Goal: Task Accomplishment & Management: Manage account settings

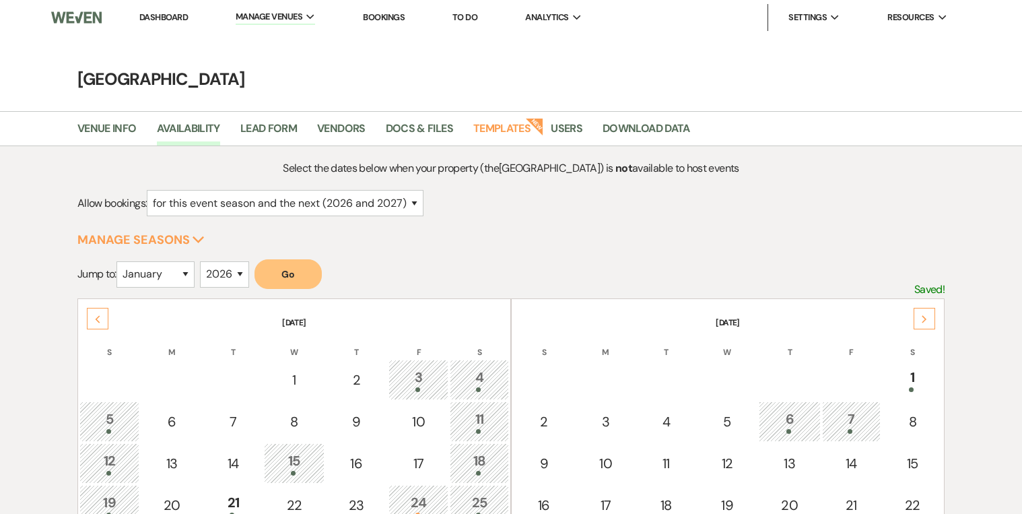
select select "2"
select select "2026"
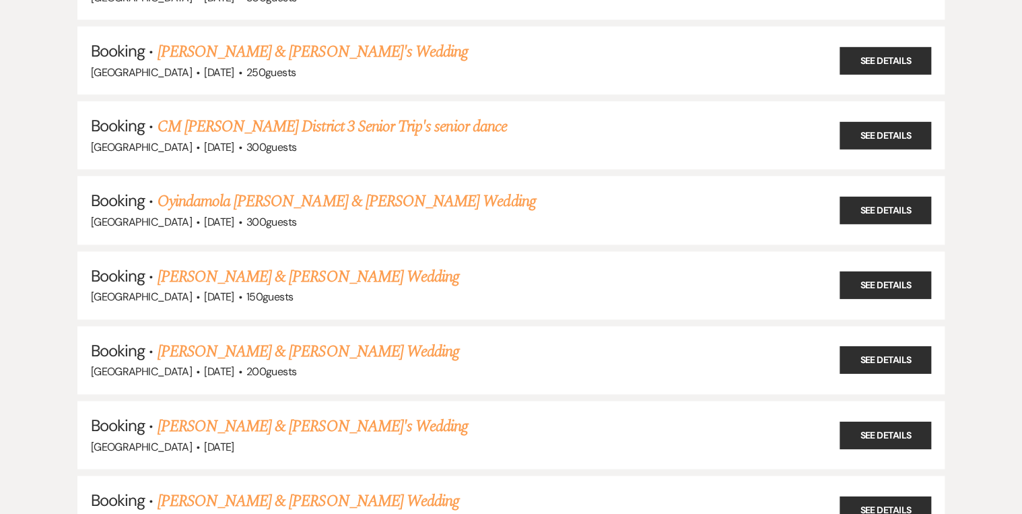
scroll to position [737, 0]
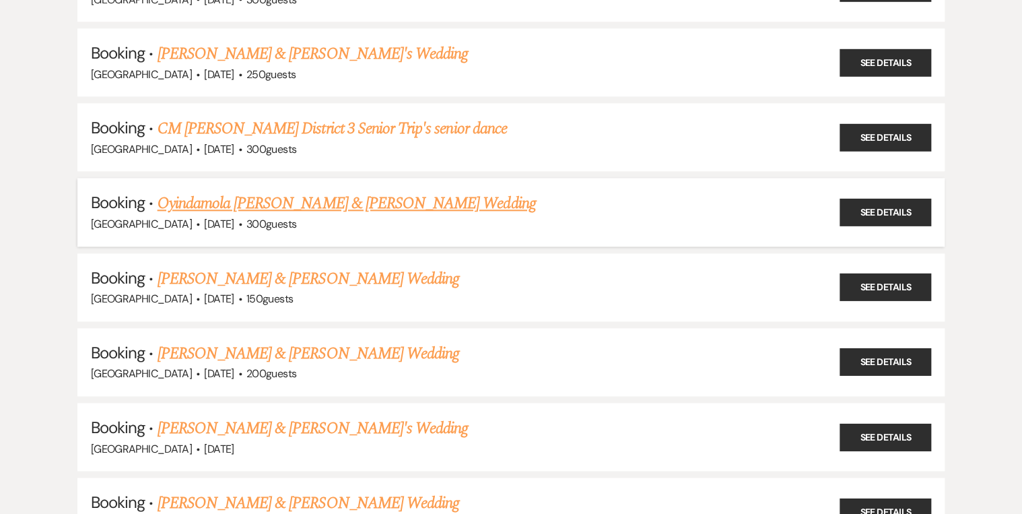
click at [231, 191] on link "Oyindamola [PERSON_NAME] & [PERSON_NAME] Wedding" at bounding box center [347, 203] width 378 height 24
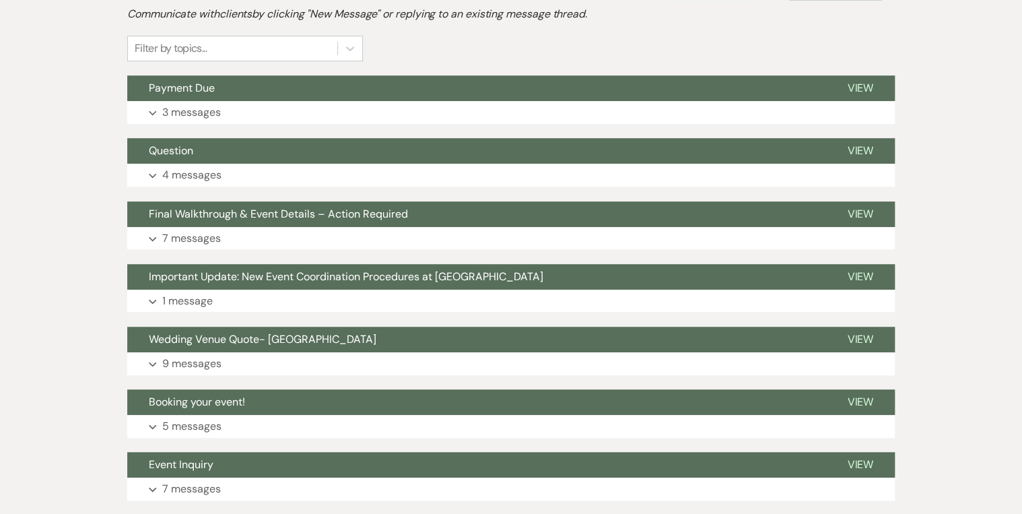
scroll to position [321, 0]
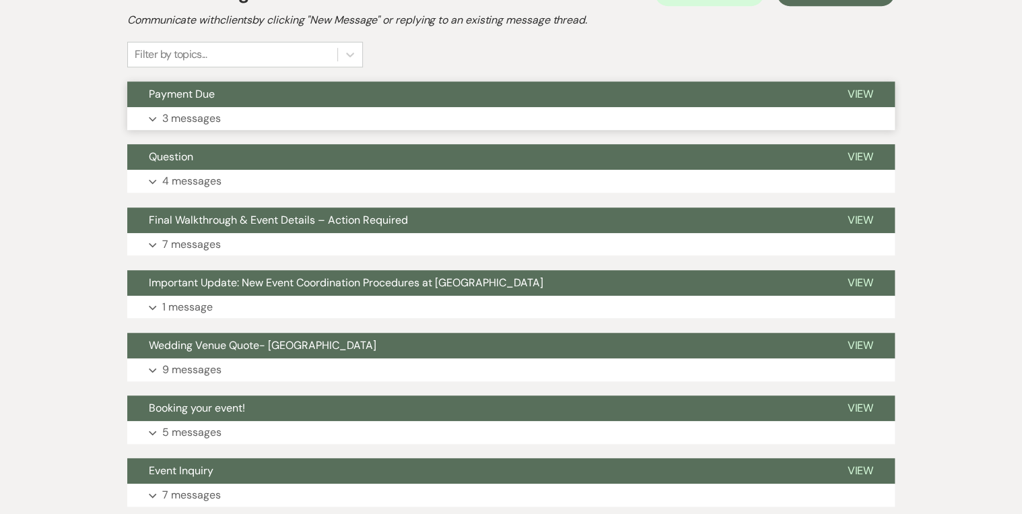
click at [223, 113] on button "Expand 3 messages" at bounding box center [511, 118] width 768 height 23
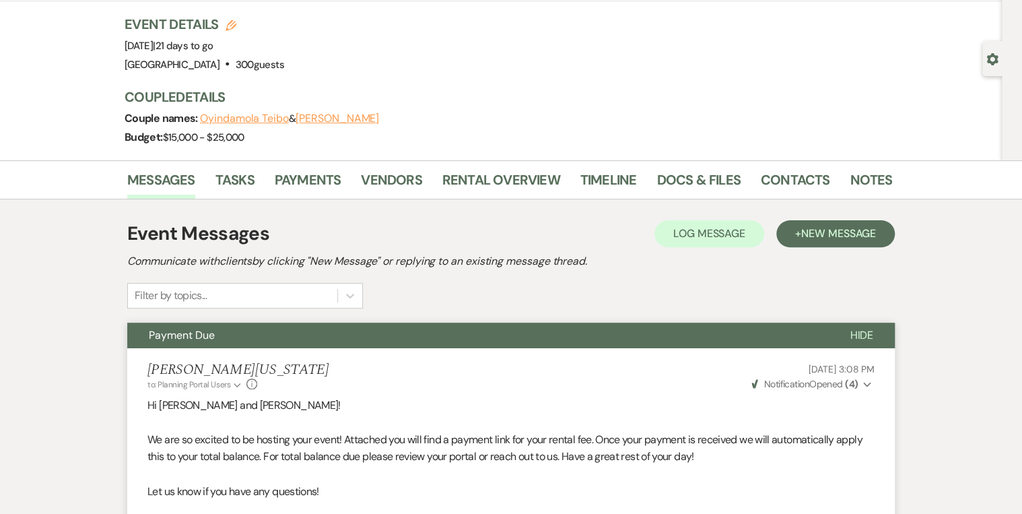
scroll to position [0, 0]
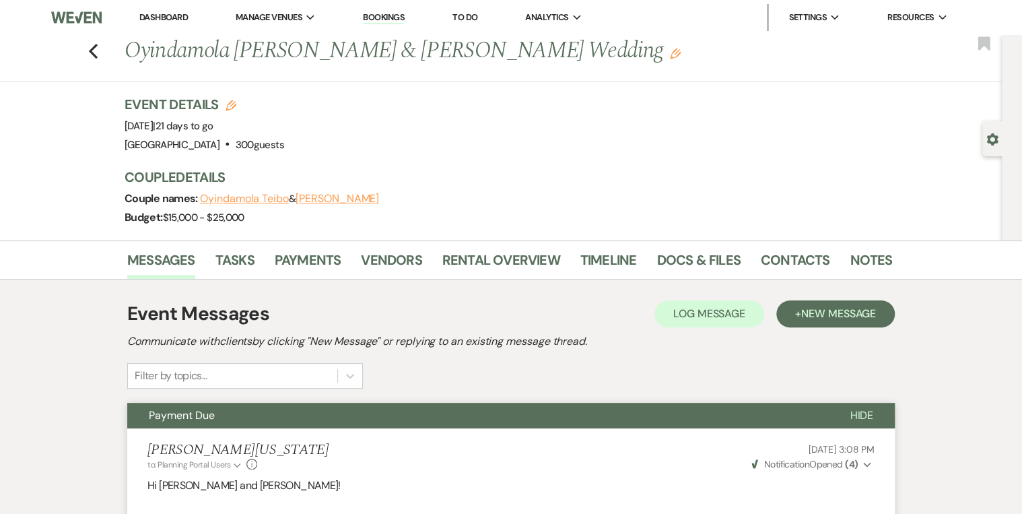
click at [381, 13] on link "Bookings" at bounding box center [384, 17] width 42 height 13
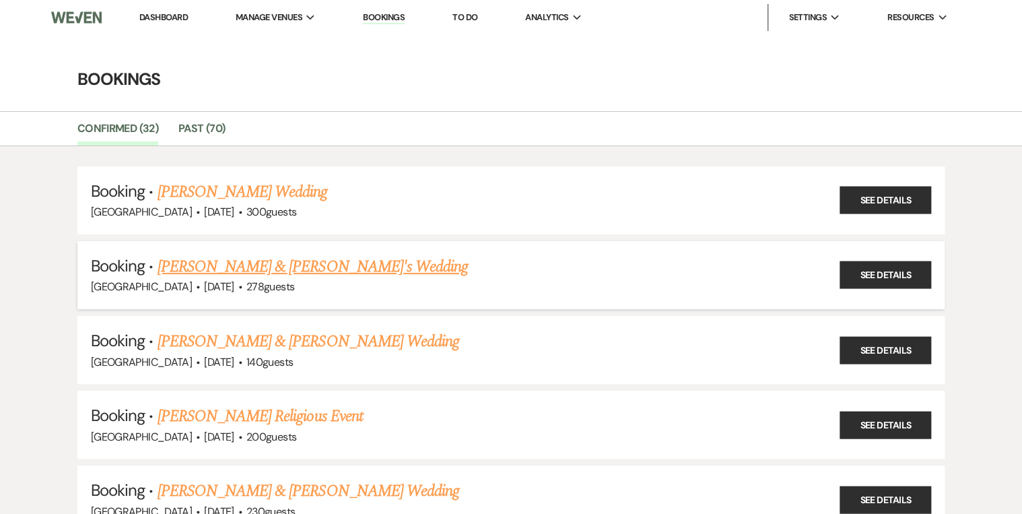
click at [196, 265] on link "[PERSON_NAME] & [PERSON_NAME]'s Wedding" at bounding box center [313, 267] width 311 height 24
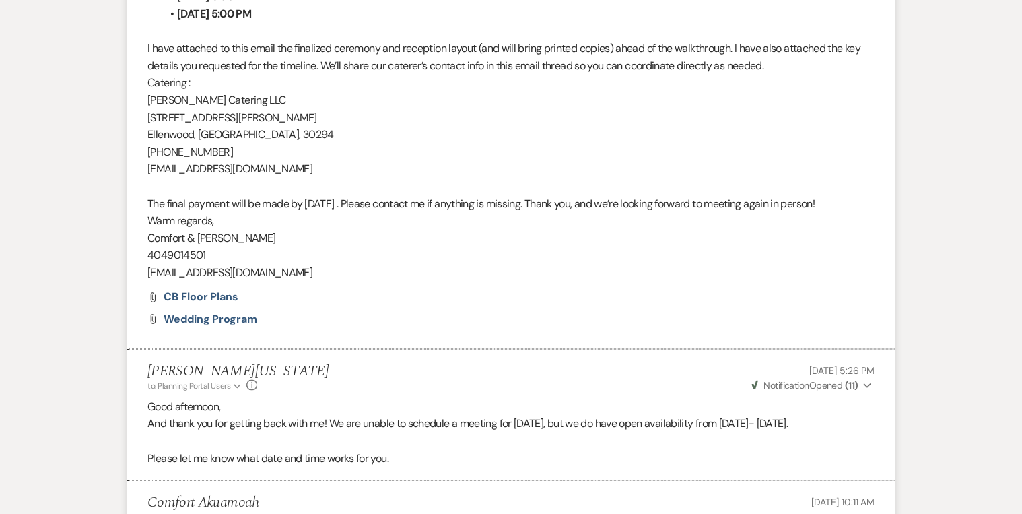
scroll to position [970, 0]
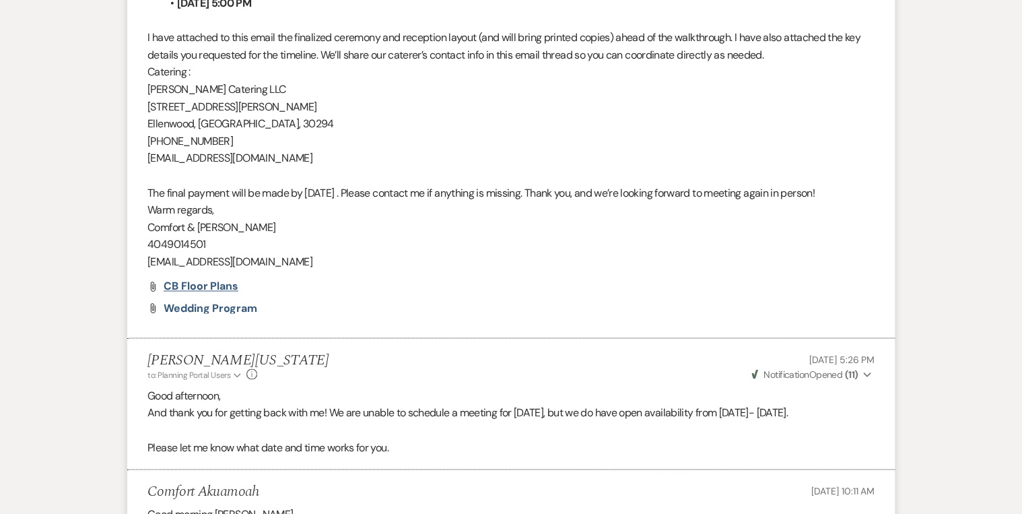
click at [215, 293] on span "CB Floor Plans" at bounding box center [201, 286] width 75 height 14
click at [195, 315] on span "Wedding Program" at bounding box center [211, 307] width 94 height 14
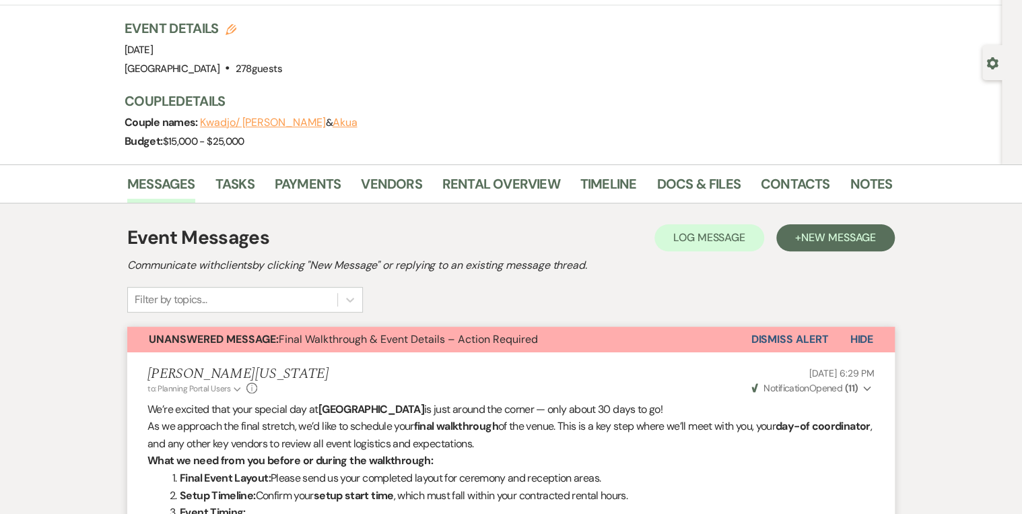
scroll to position [54, 0]
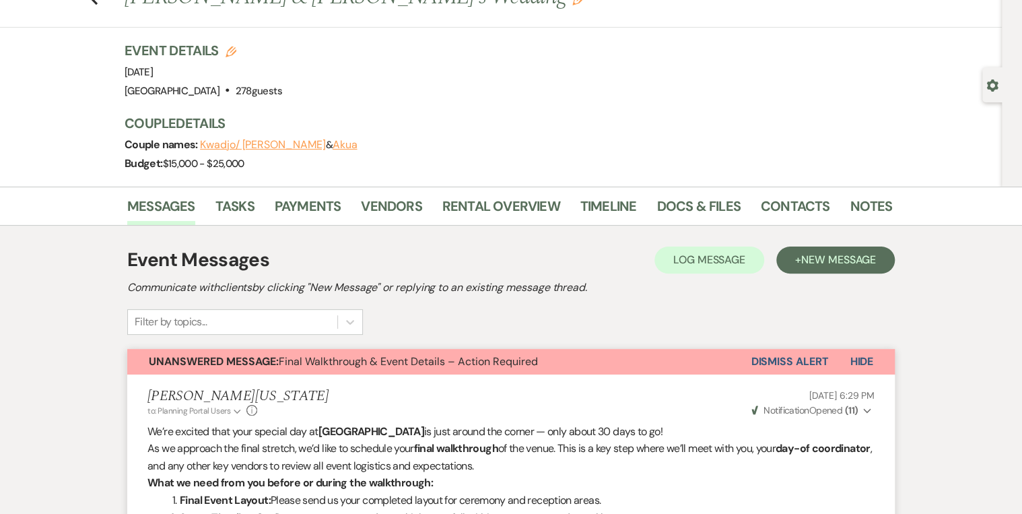
click at [798, 353] on button "Dismiss Alert" at bounding box center [789, 362] width 77 height 26
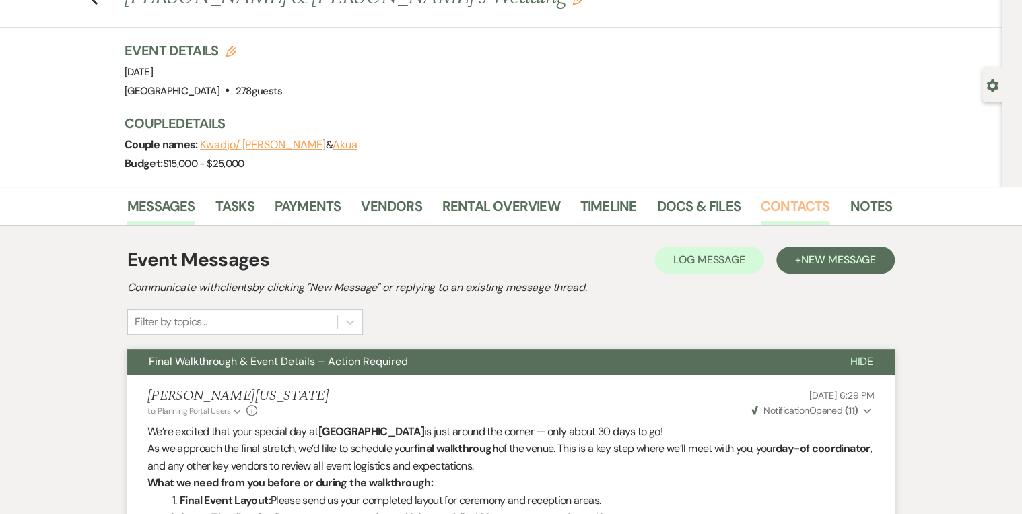
click at [783, 201] on link "Contacts" at bounding box center [795, 210] width 69 height 30
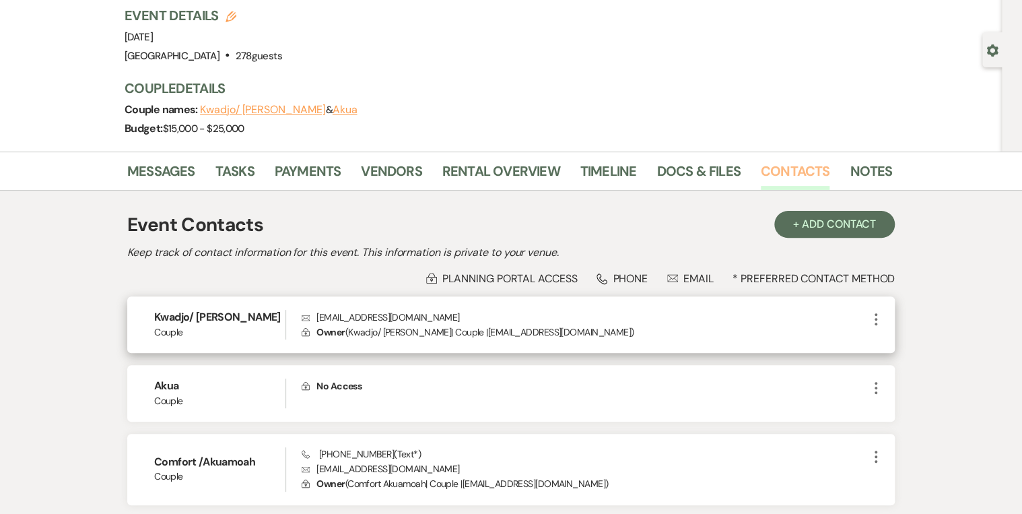
scroll to position [108, 0]
